Goal: Navigation & Orientation: Find specific page/section

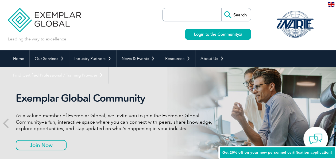
click at [119, 119] on p "As a valued member of Exemplar Global, we invite you to join the Exemplar Globa…" at bounding box center [116, 121] width 200 height 19
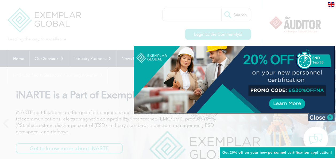
click at [330, 115] on img at bounding box center [321, 117] width 27 height 8
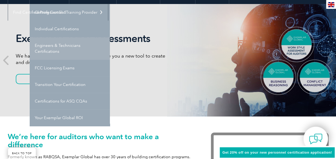
scroll to position [64, 0]
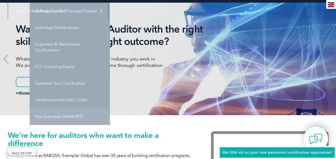
click at [68, 116] on link "Your Exemplar Global ROI" at bounding box center [70, 116] width 80 height 17
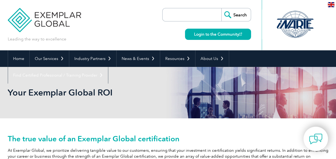
click at [116, 136] on h2 "The true value of an Exemplar Global certification" at bounding box center [168, 138] width 320 height 9
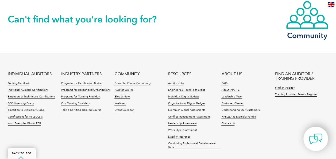
scroll to position [726, 0]
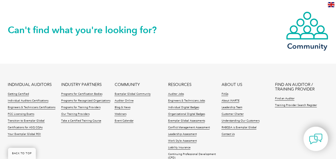
click at [57, 132] on li "Your Exemplar Global ROI" at bounding box center [34, 135] width 53 height 7
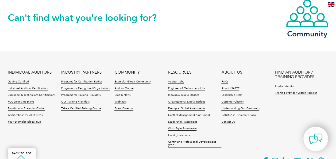
scroll to position [737, 0]
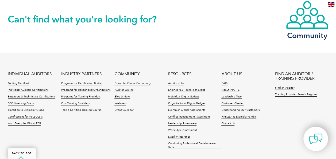
click at [30, 108] on link "Transition to Exemplar Global" at bounding box center [26, 110] width 37 height 4
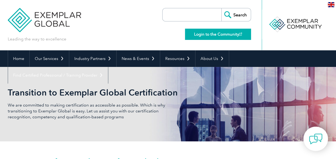
click at [221, 35] on link "Login to the Community" at bounding box center [218, 34] width 66 height 11
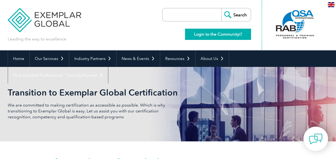
click at [216, 35] on link "Login to the Community" at bounding box center [218, 34] width 66 height 11
